Goal: Navigation & Orientation: Go to known website

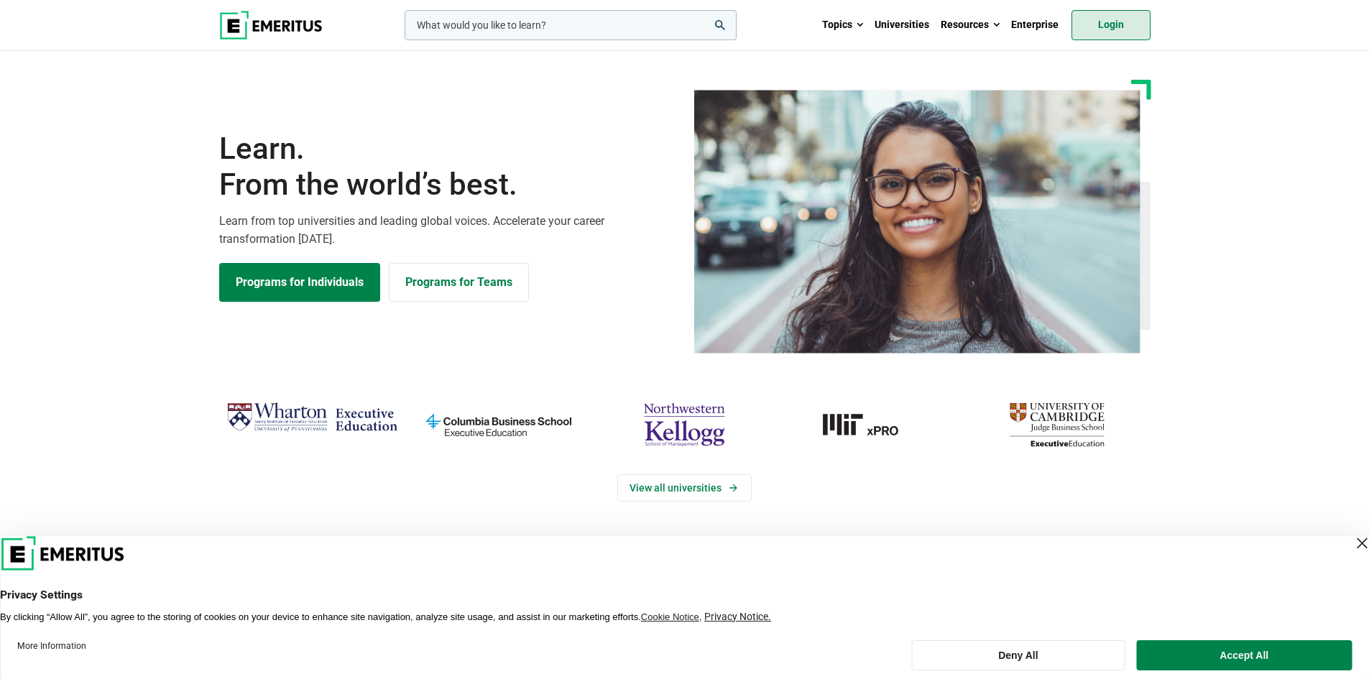
click at [1111, 27] on link "Login" at bounding box center [1110, 25] width 79 height 30
click at [1105, 29] on link "Login" at bounding box center [1110, 25] width 79 height 30
